Goal: Find specific page/section

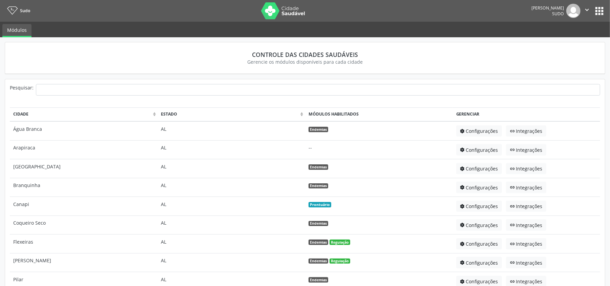
click at [601, 14] on button "apps" at bounding box center [599, 11] width 12 height 12
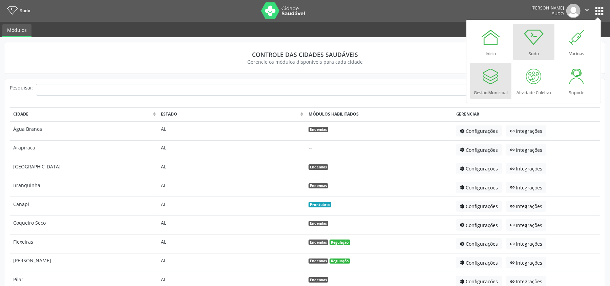
click at [500, 75] on div at bounding box center [491, 76] width 20 height 20
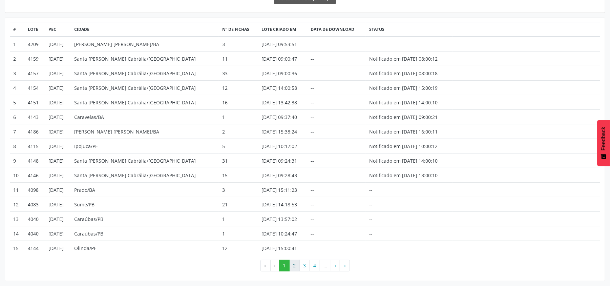
scroll to position [109, 0]
click at [293, 266] on button "2" at bounding box center [294, 266] width 10 height 12
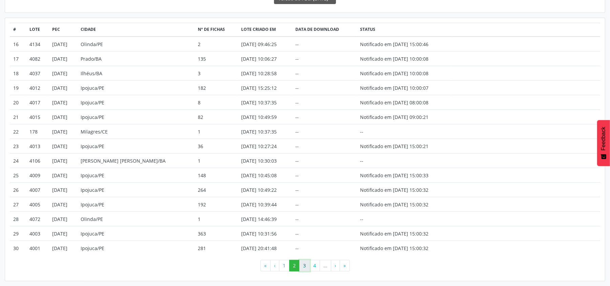
click at [305, 265] on button "3" at bounding box center [304, 266] width 10 height 12
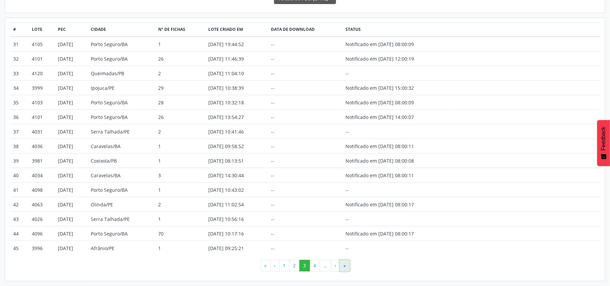
click at [343, 268] on button "»" at bounding box center [345, 266] width 10 height 12
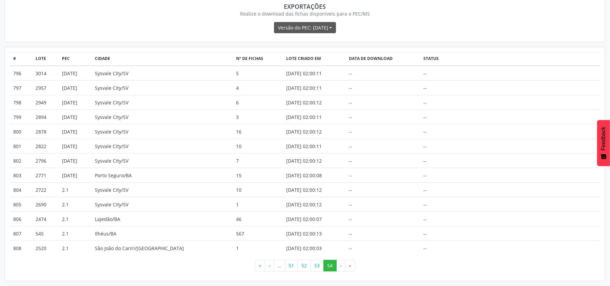
scroll to position [80, 0]
click at [259, 265] on button "«" at bounding box center [260, 266] width 10 height 12
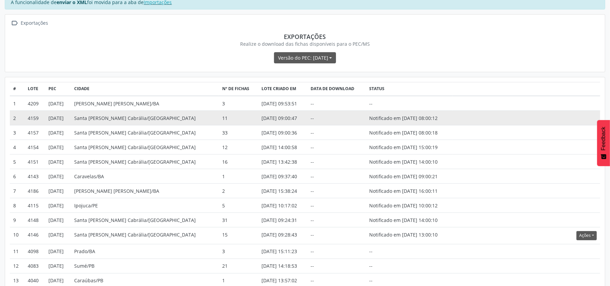
scroll to position [0, 0]
